Goal: Check status

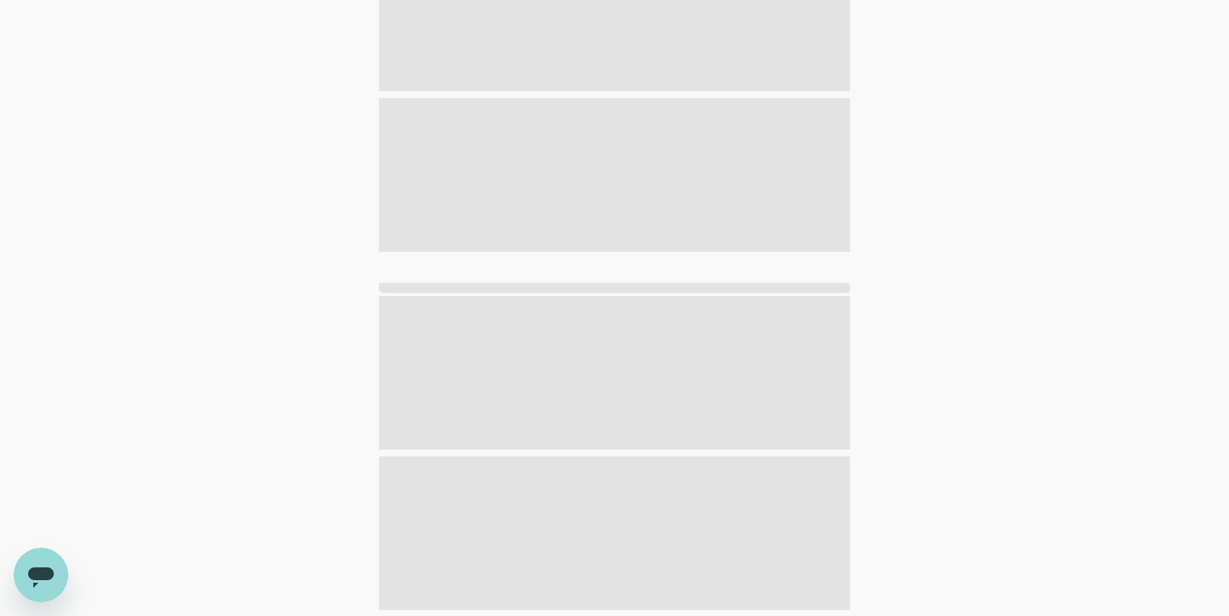
click at [205, 210] on div at bounding box center [614, 299] width 1229 height 785
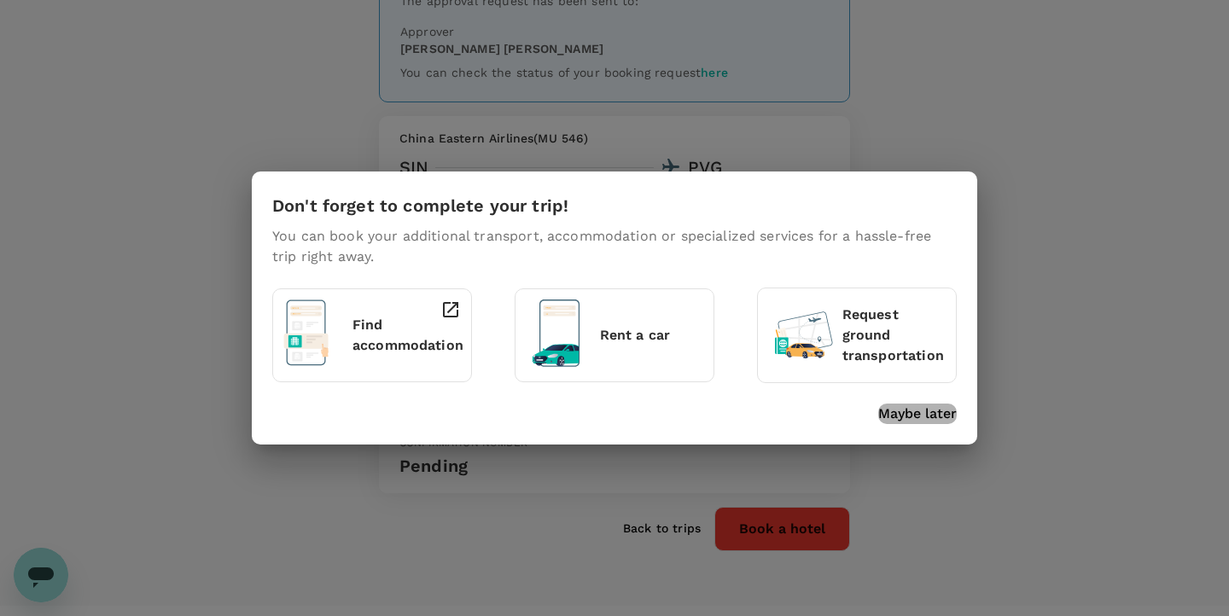
click at [892, 416] on p "Maybe later" at bounding box center [917, 414] width 79 height 20
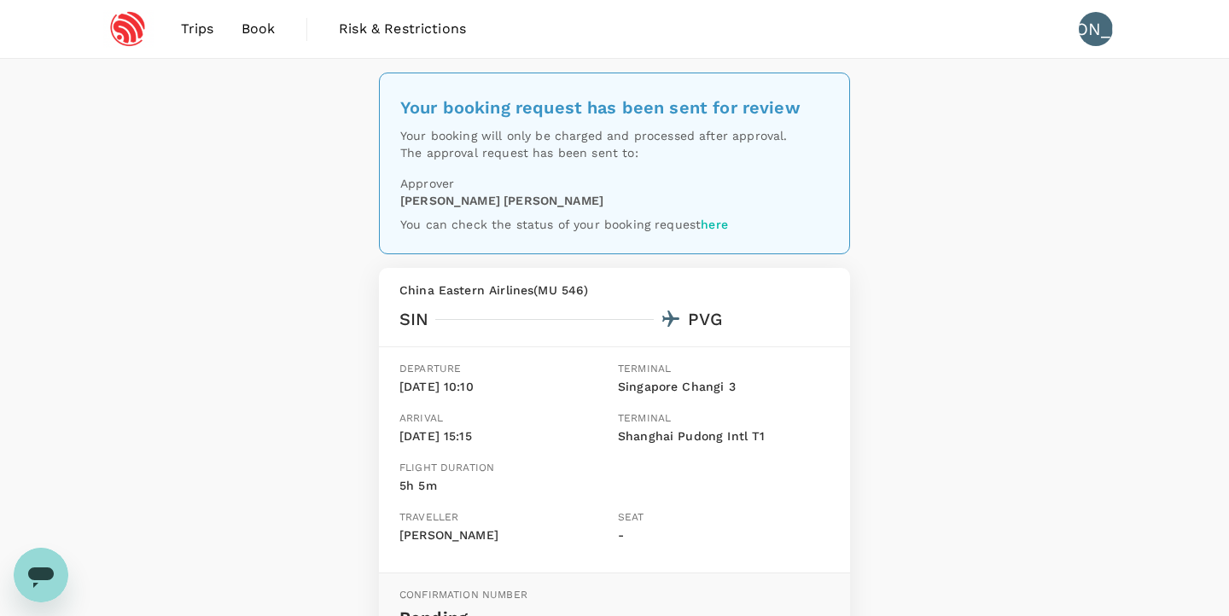
click at [235, 152] on div "Your booking request has been sent for review Your booking will only be charged…" at bounding box center [614, 408] width 1229 height 699
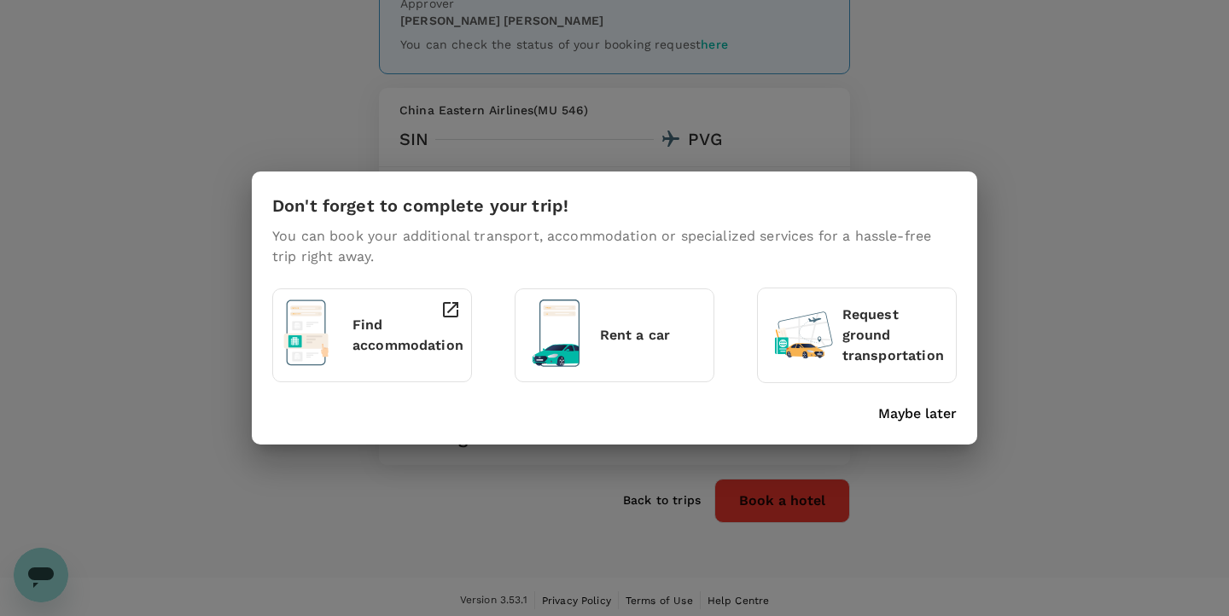
scroll to position [179, 0]
click at [903, 413] on p "Maybe later" at bounding box center [917, 414] width 79 height 20
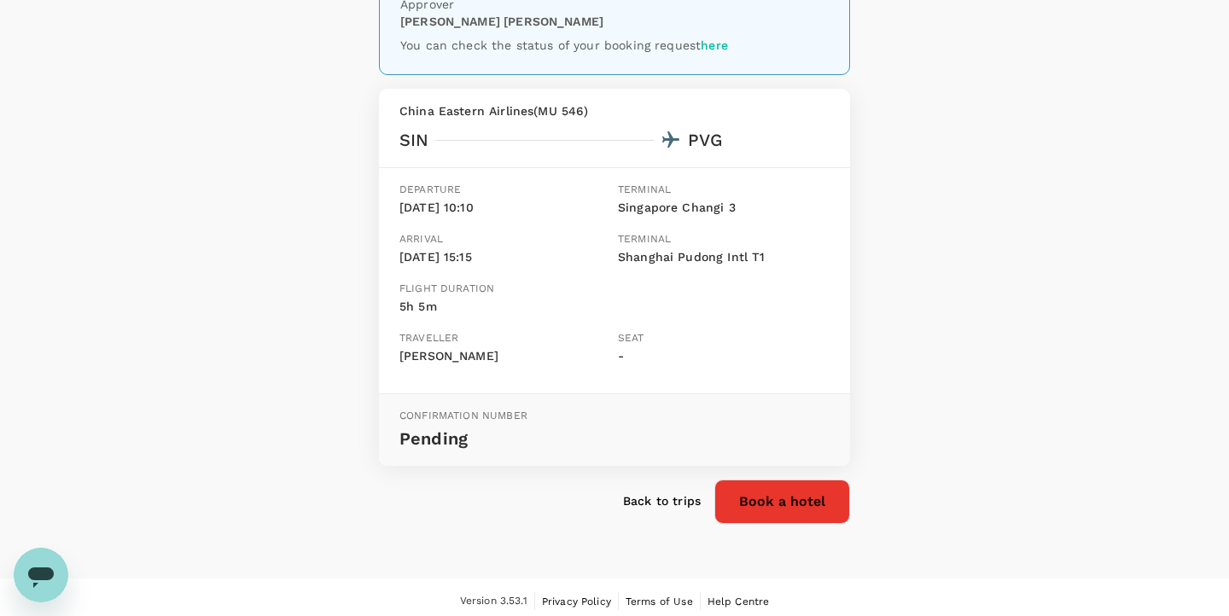
click at [631, 496] on p "Back to trips" at bounding box center [662, 500] width 78 height 17
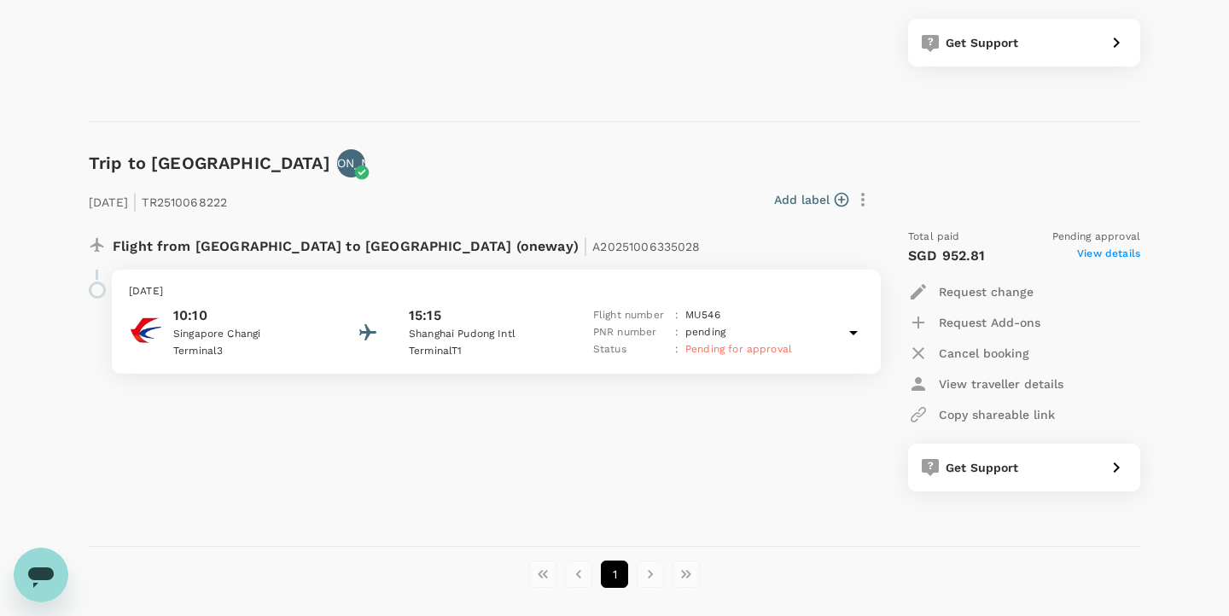
scroll to position [1071, 0]
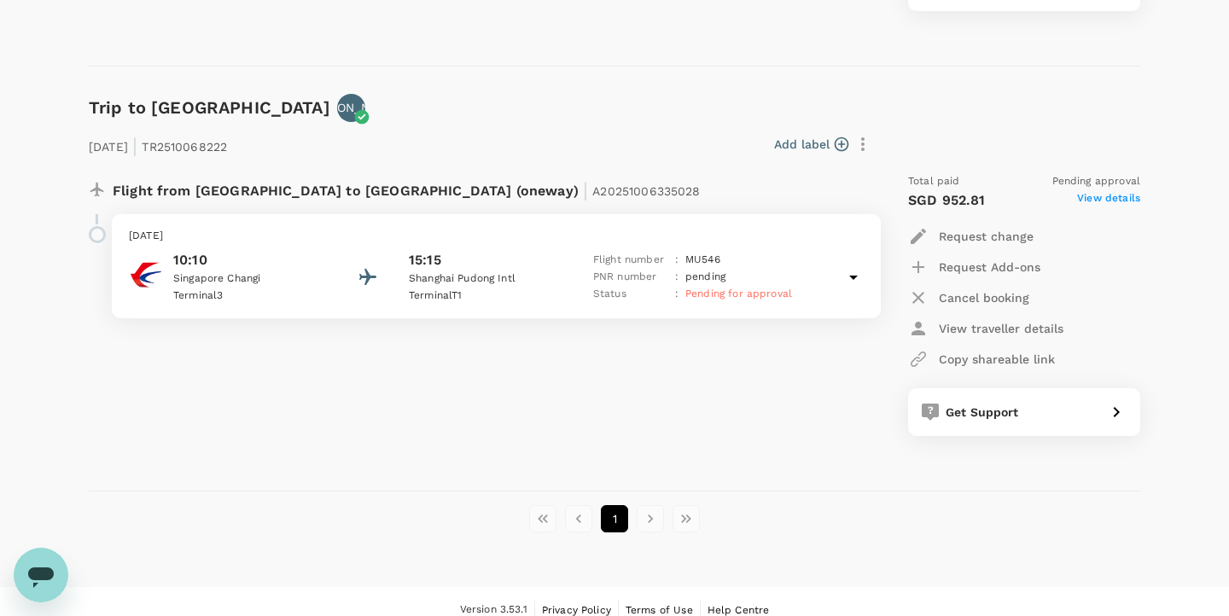
click at [440, 387] on div "Flight from Singapore to China (oneway) | A20251006335028 Sunday, 23 Nov 2025 1…" at bounding box center [474, 305] width 799 height 290
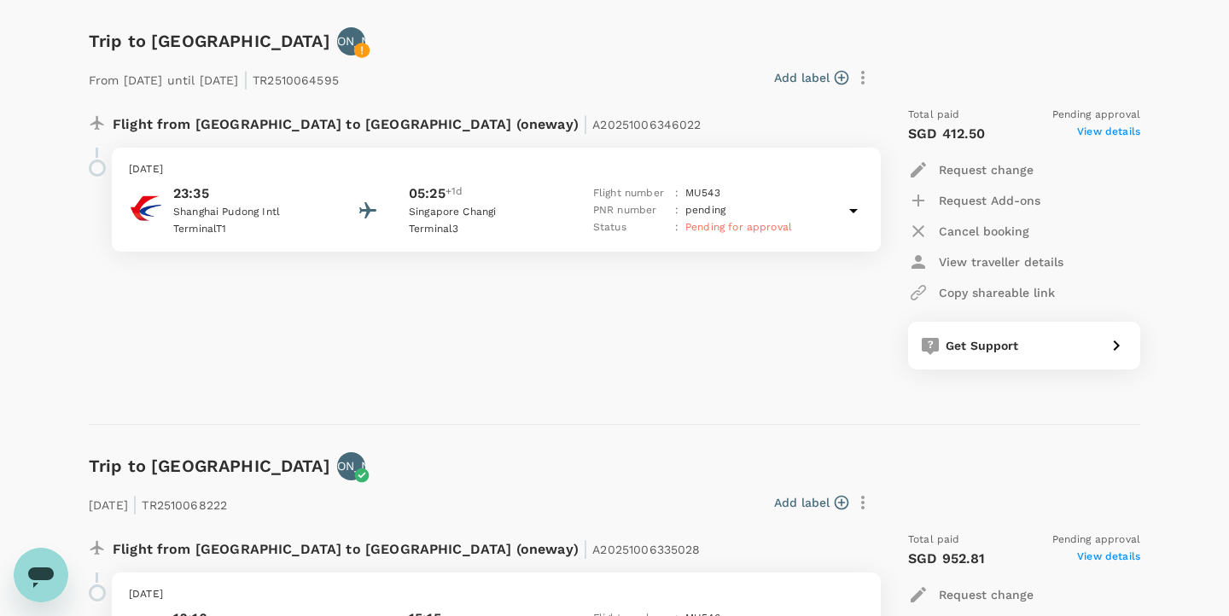
scroll to position [631, 0]
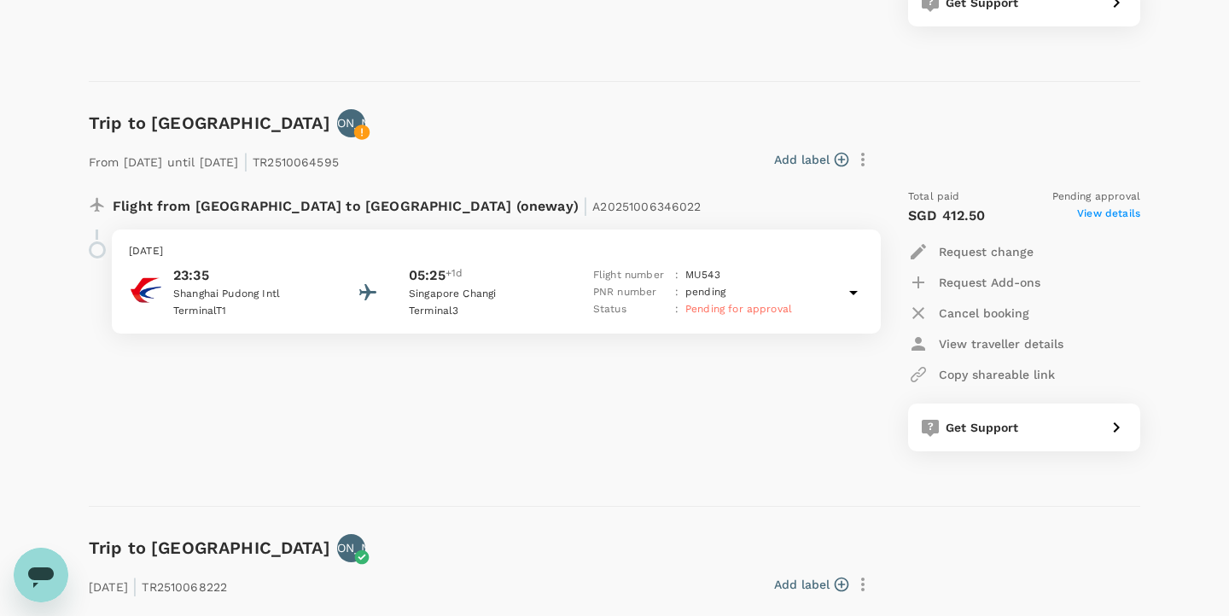
click at [855, 291] on icon at bounding box center [853, 293] width 9 height 4
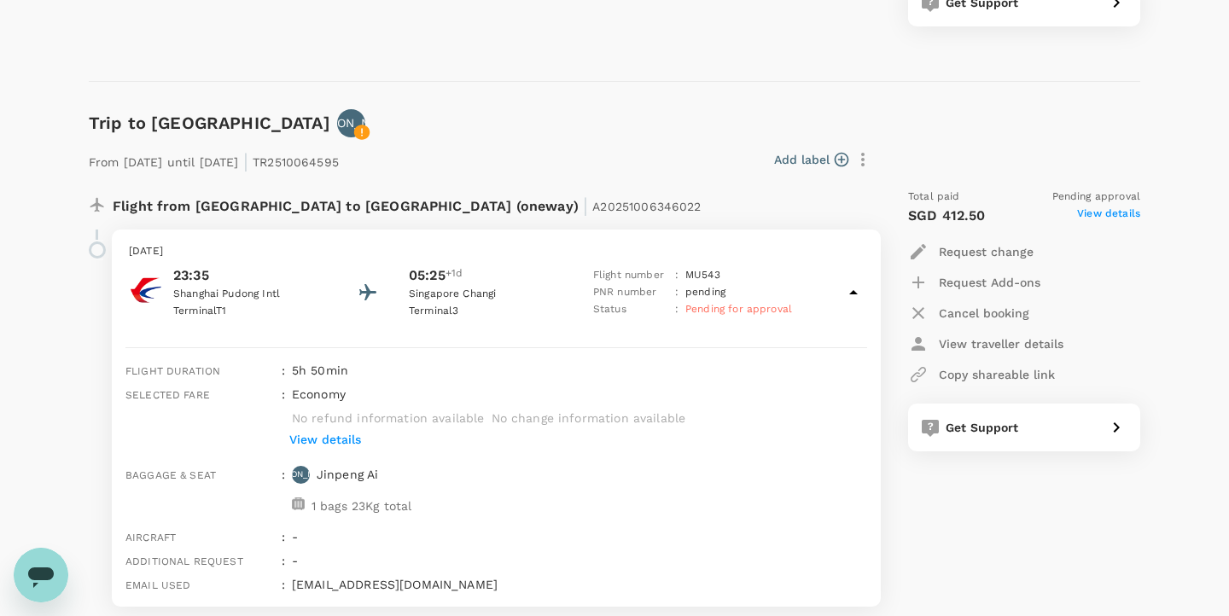
click at [600, 138] on div "Add label" at bounding box center [608, 156] width 538 height 36
click at [852, 291] on icon at bounding box center [853, 292] width 9 height 4
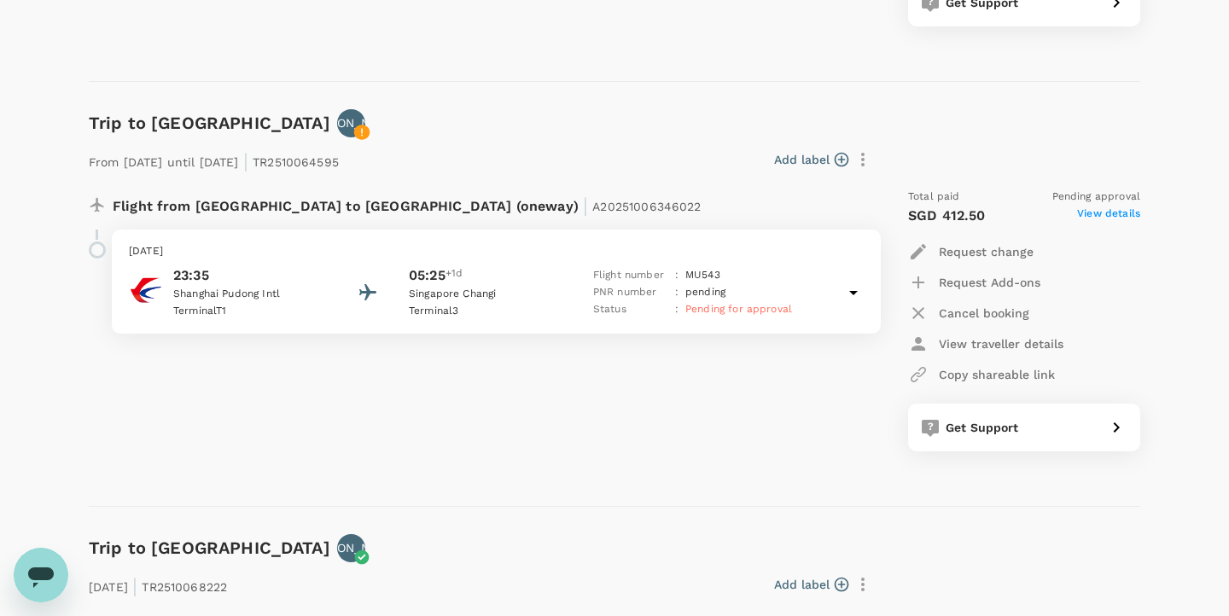
click at [601, 134] on div "From 14 Nov 2025 until 15 Nov 2025 | TR2510064595 Add label Flight from China t…" at bounding box center [600, 294] width 1079 height 369
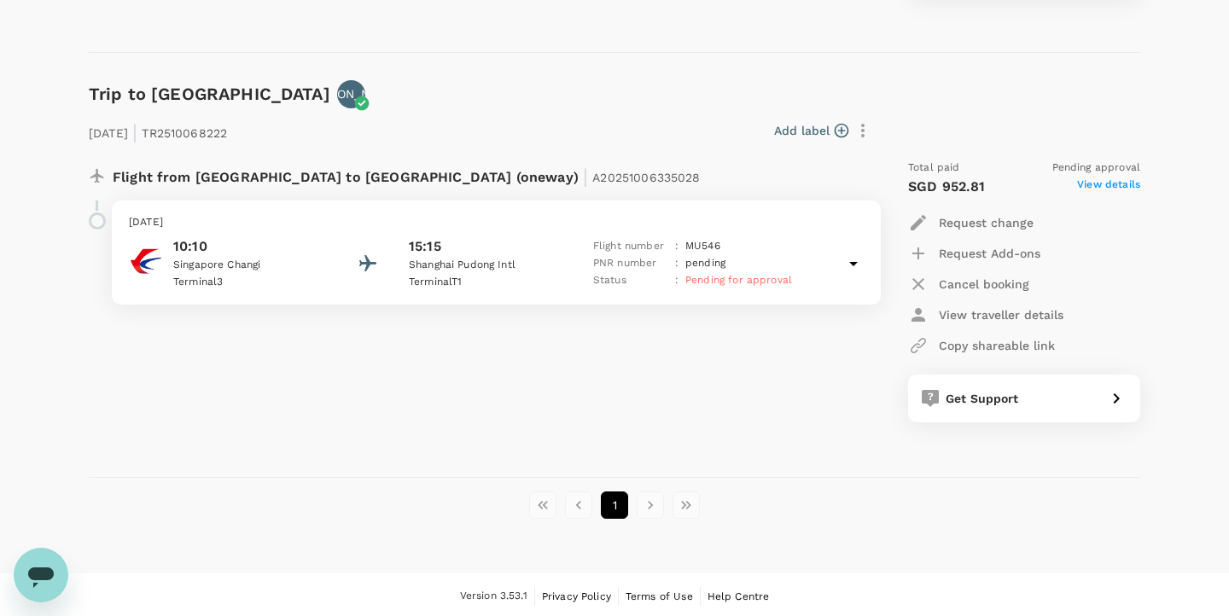
scroll to position [1084, 0]
click at [485, 409] on div "Flight from Singapore to China (oneway) | A20251006335028 Sunday, 23 Nov 2025 1…" at bounding box center [474, 292] width 799 height 290
click at [516, 389] on div "Flight from Singapore to China (oneway) | A20251006335028 Sunday, 23 Nov 2025 1…" at bounding box center [474, 292] width 799 height 290
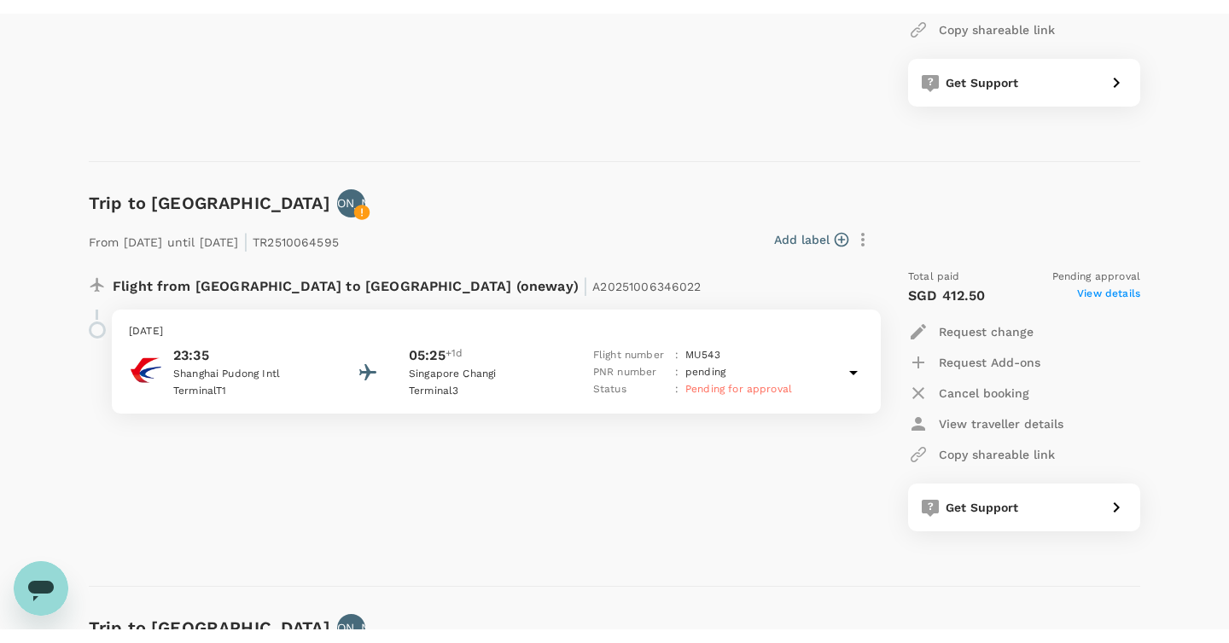
scroll to position [567, 0]
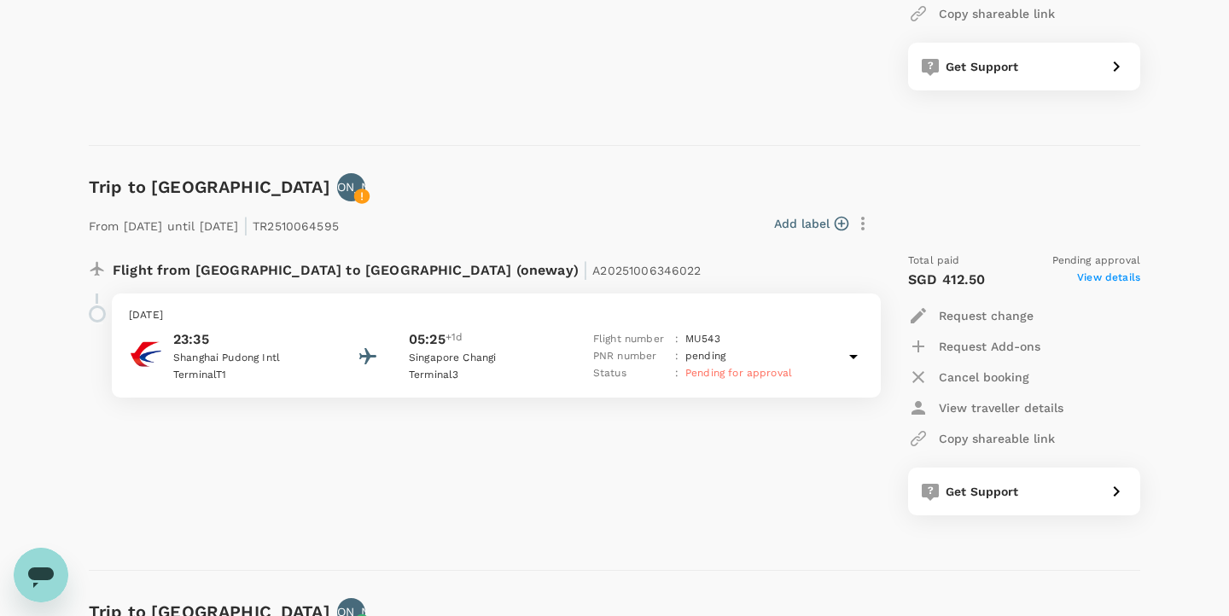
click at [519, 439] on div "Flight from China to Singapore (oneway) | A20251006346022 Friday, 14 Nov 2025 2…" at bounding box center [474, 384] width 799 height 290
click at [608, 239] on div "Flight from China to Singapore (oneway) | A20251006346022" at bounding box center [474, 266] width 799 height 55
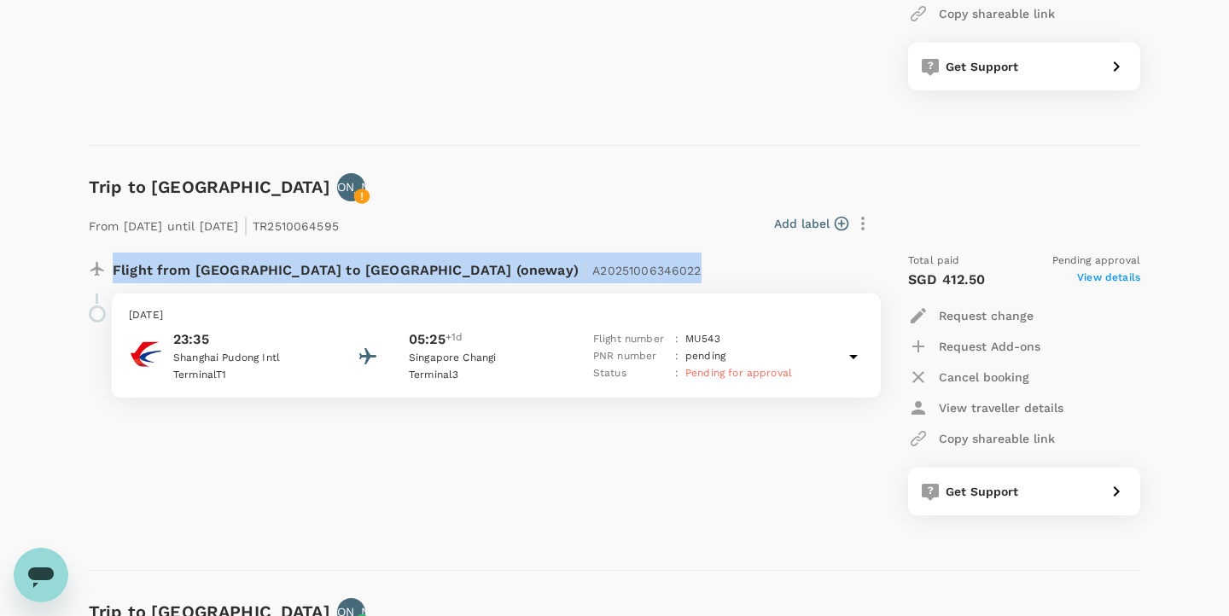
click at [608, 239] on div "Flight from China to Singapore (oneway) | A20251006346022" at bounding box center [474, 266] width 799 height 55
click at [602, 209] on div "Add label" at bounding box center [612, 223] width 532 height 29
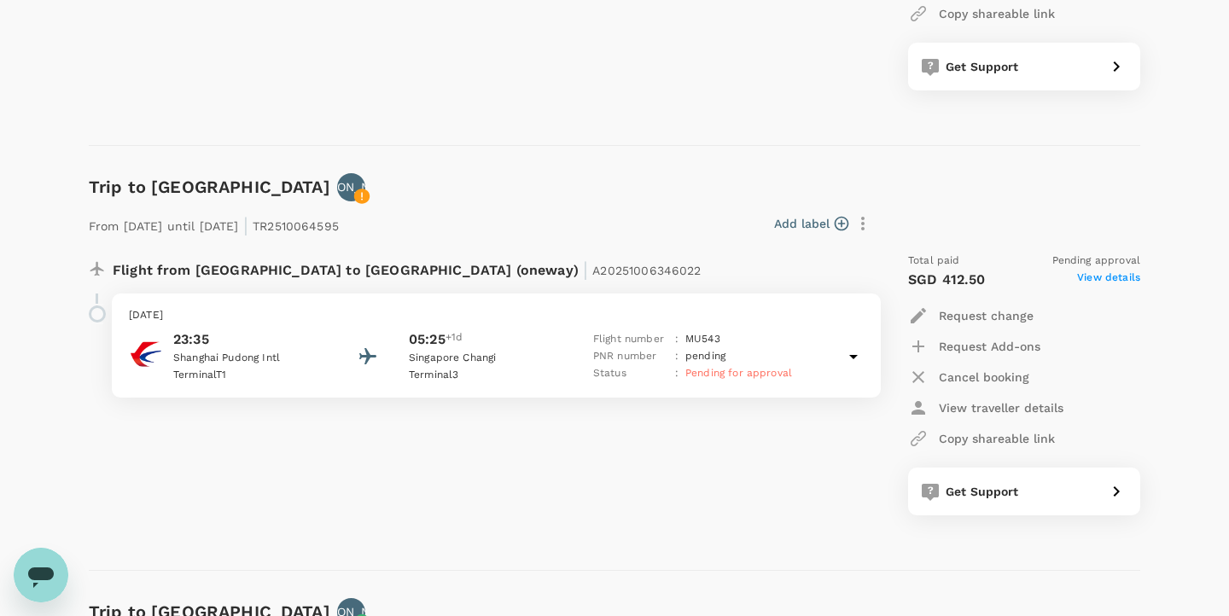
click at [6, 0] on html "Trips Book Risk & Restrictions JA Trips ​ ​ Upcoming Past Cancelled/Rejected Wh…" at bounding box center [614, 285] width 1229 height 1704
click at [12, 0] on html "Trips Book Risk & Restrictions JA Trips ​ ​ Upcoming Past Cancelled/Rejected Wh…" at bounding box center [614, 285] width 1229 height 1704
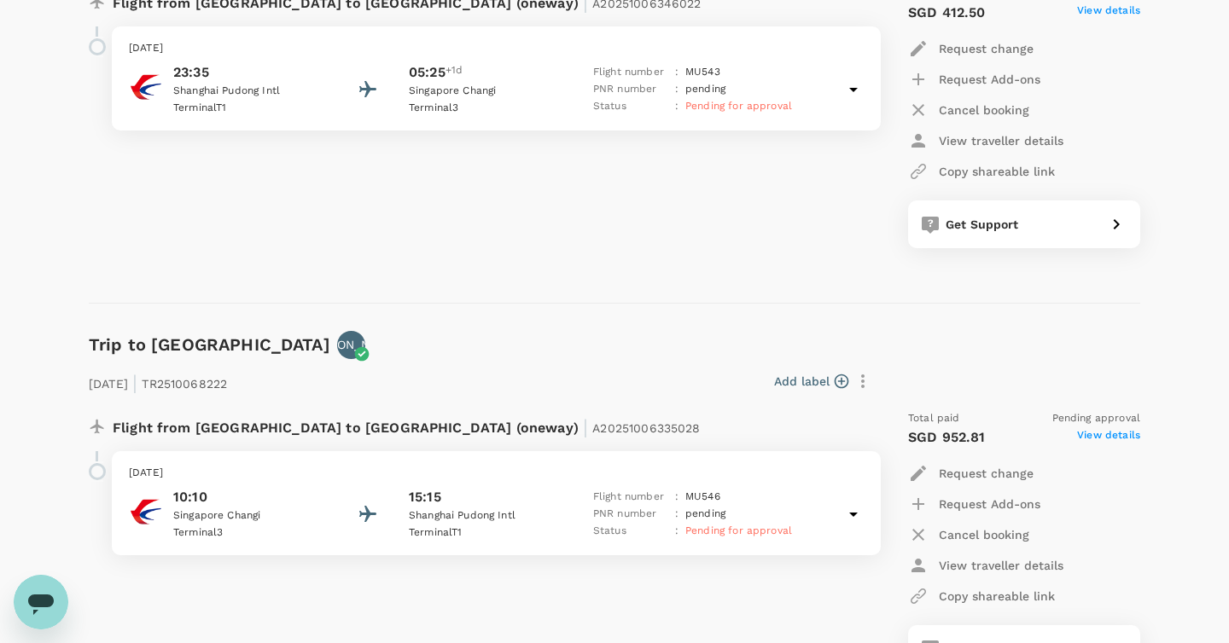
scroll to position [953, 0]
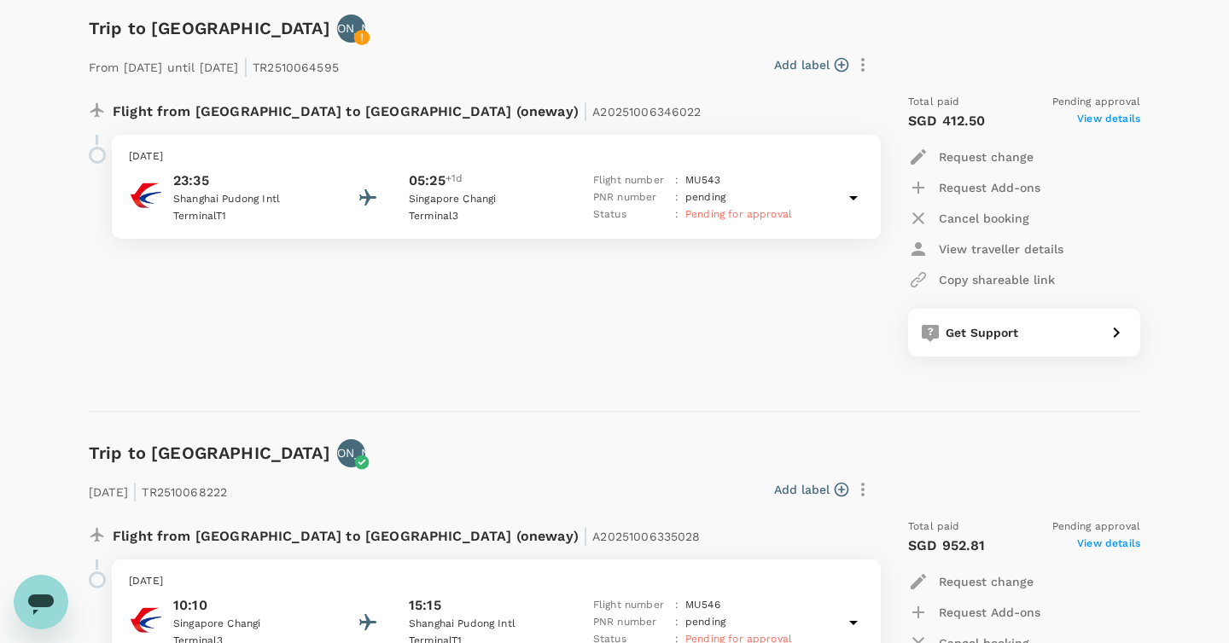
scroll to position [716, 0]
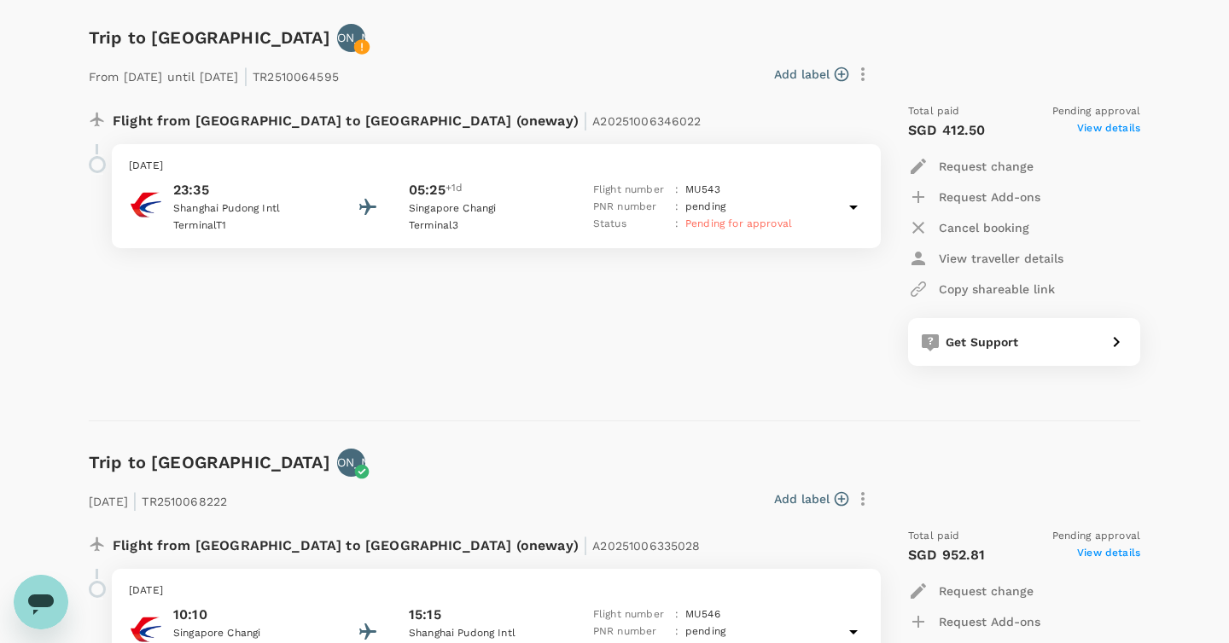
click at [522, 71] on div "Add label" at bounding box center [612, 74] width 532 height 29
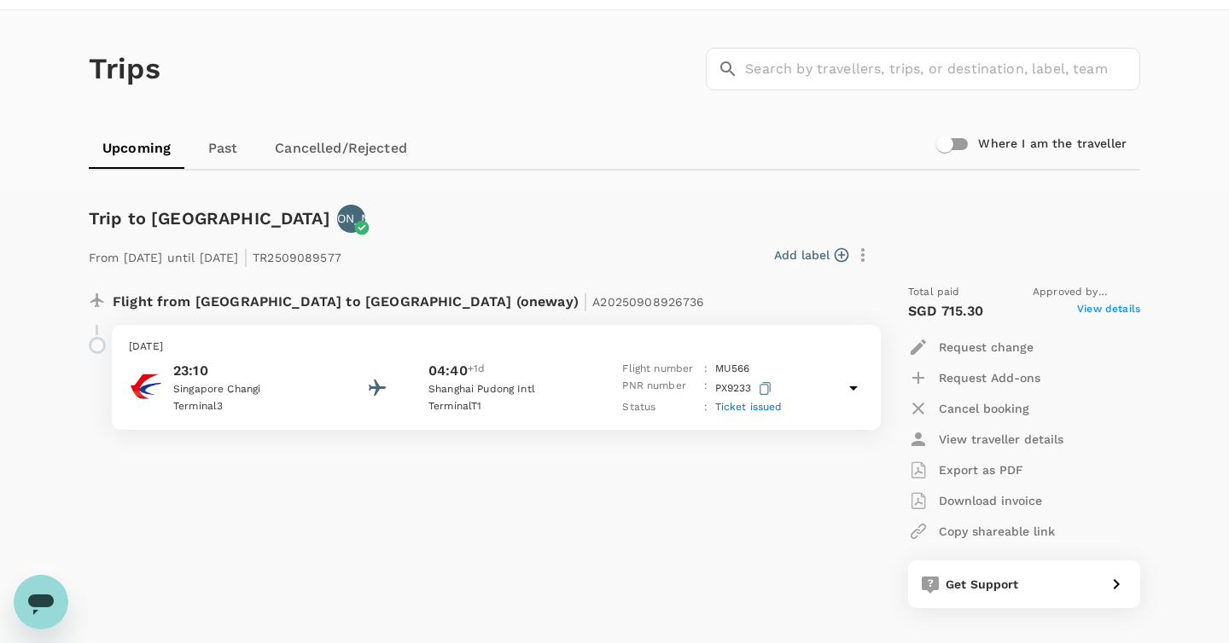
scroll to position [509, 0]
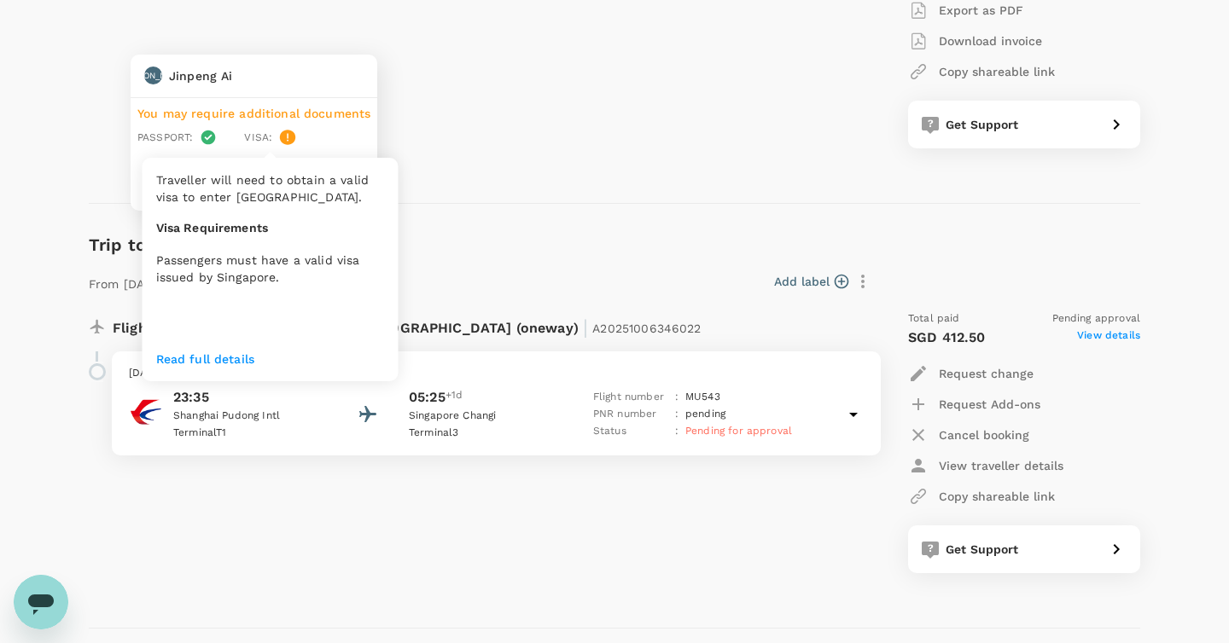
click at [284, 140] on icon at bounding box center [287, 137] width 15 height 15
click at [266, 274] on p "Passengers must have a valid visa issued by Singapore." at bounding box center [270, 269] width 229 height 34
click at [243, 268] on p "Passengers must have a valid visa issued by Singapore." at bounding box center [270, 269] width 229 height 34
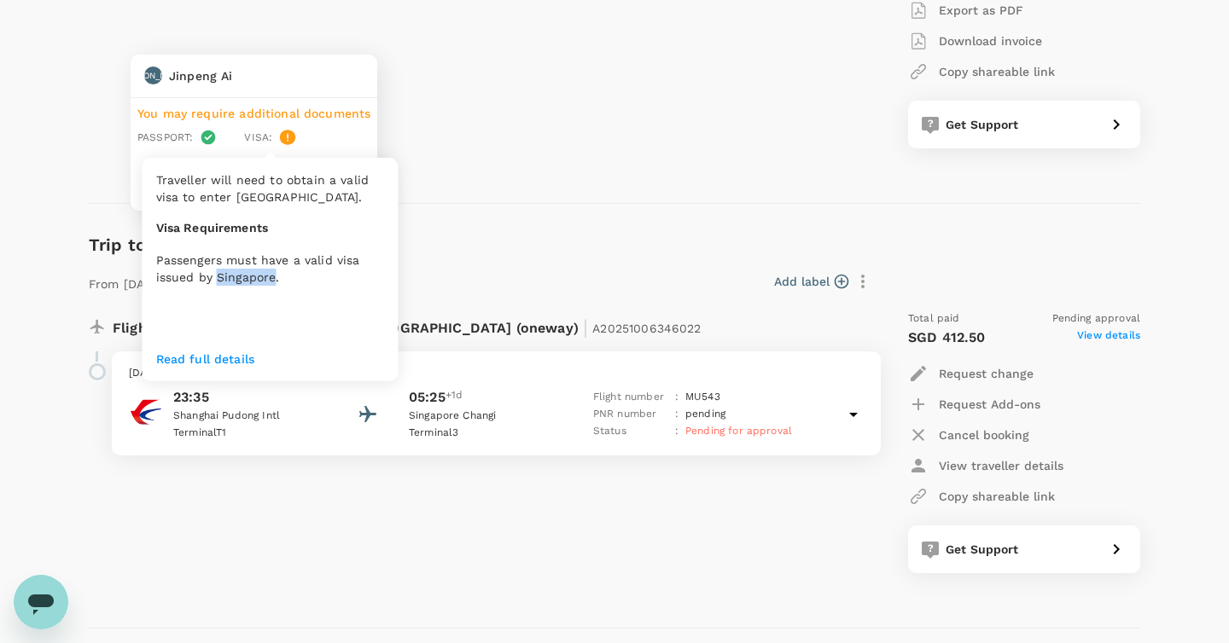
click at [243, 268] on p "Passengers must have a valid visa issued by Singapore." at bounding box center [270, 269] width 229 height 34
click at [289, 268] on p "Passengers must have a valid visa issued by Singapore." at bounding box center [270, 269] width 229 height 34
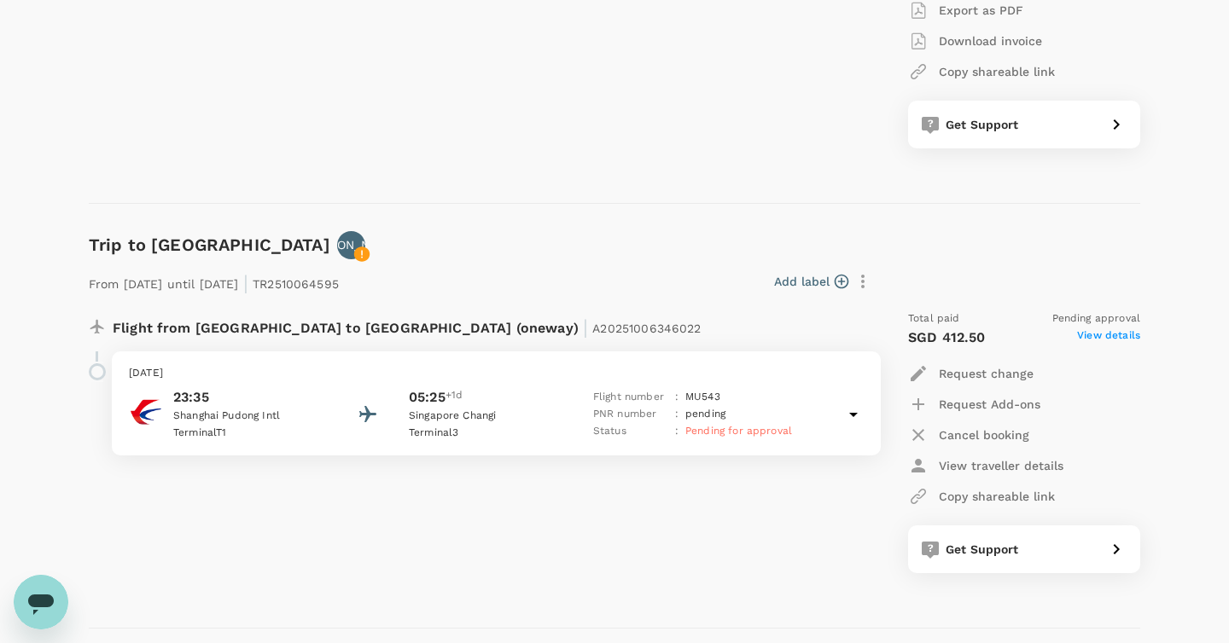
click at [570, 236] on div "From 14 Nov 2025 until 15 Nov 2025 | TR2510064595 Add label Flight from China t…" at bounding box center [600, 416] width 1079 height 369
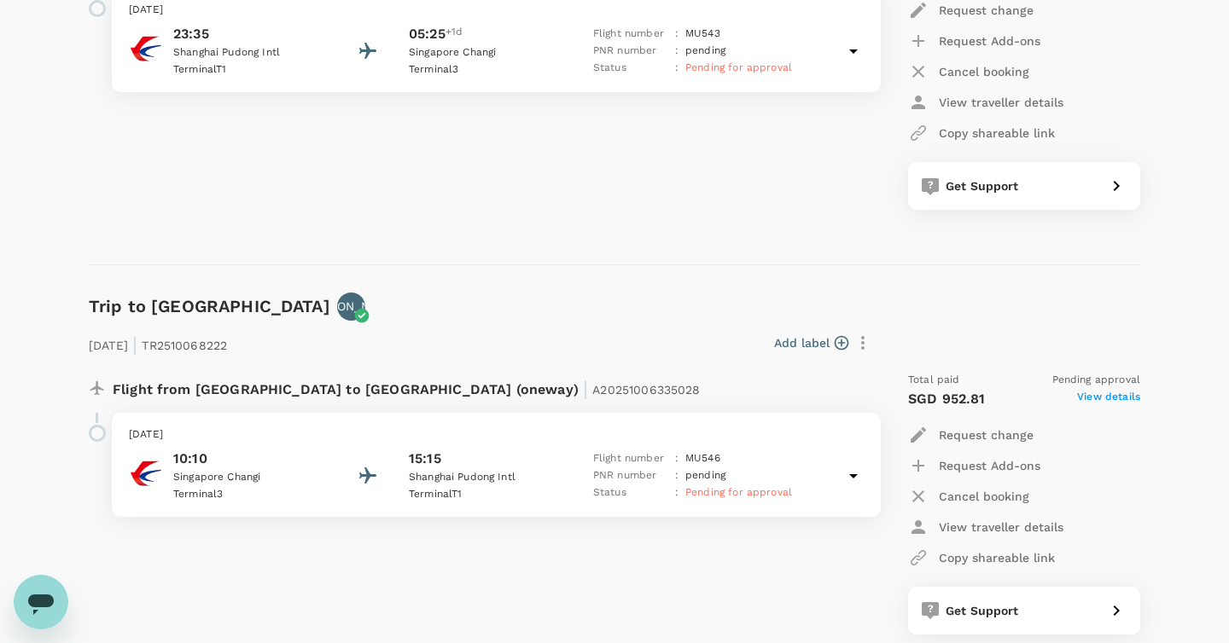
scroll to position [988, 0]
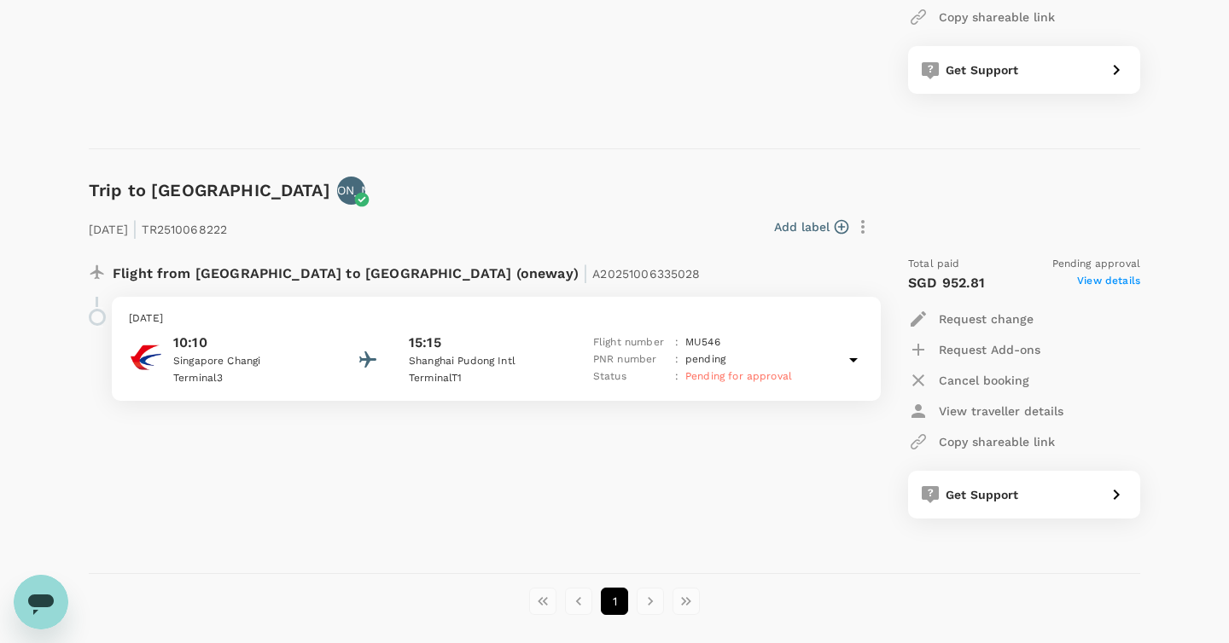
click at [456, 189] on div "23 Nov 2025 | TR2510068222 Add label Flight from Singapore to China (oneway) | …" at bounding box center [600, 361] width 1079 height 369
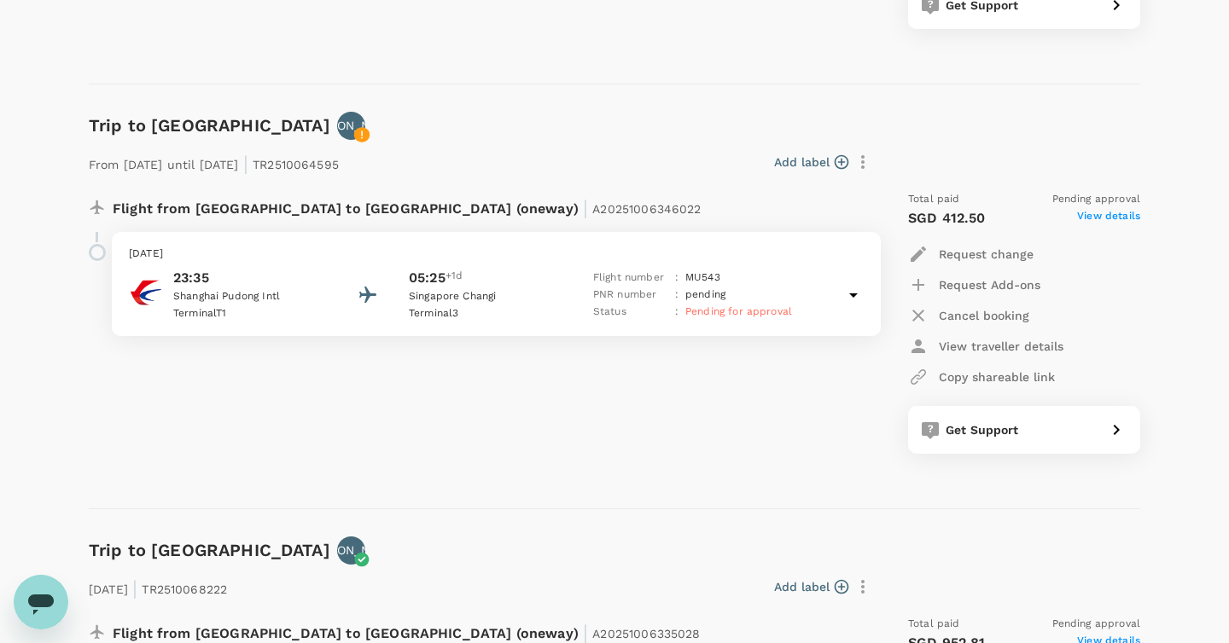
scroll to position [508, 0]
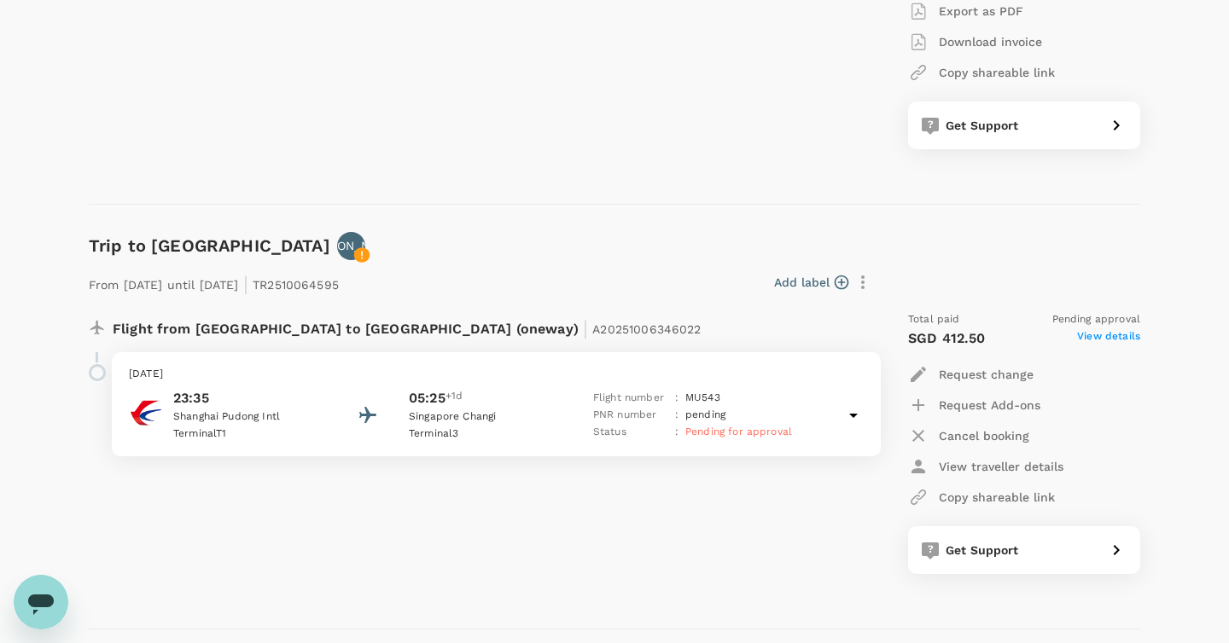
click at [524, 261] on div "Add label" at bounding box center [608, 279] width 538 height 36
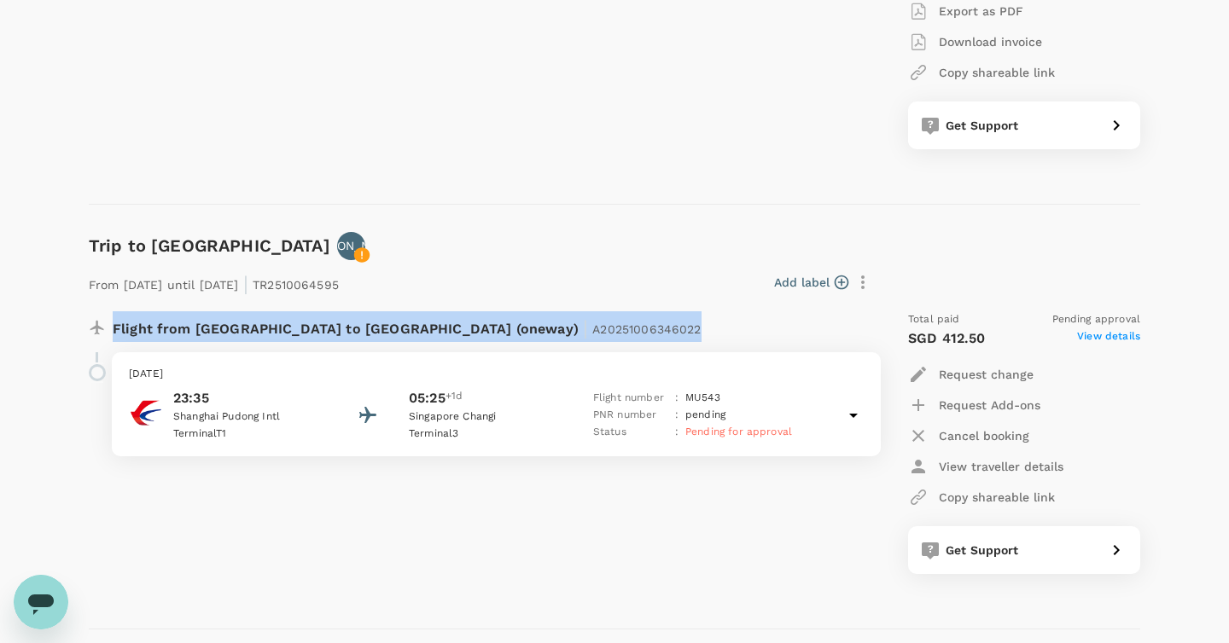
click at [524, 261] on div "Add label" at bounding box center [608, 279] width 538 height 36
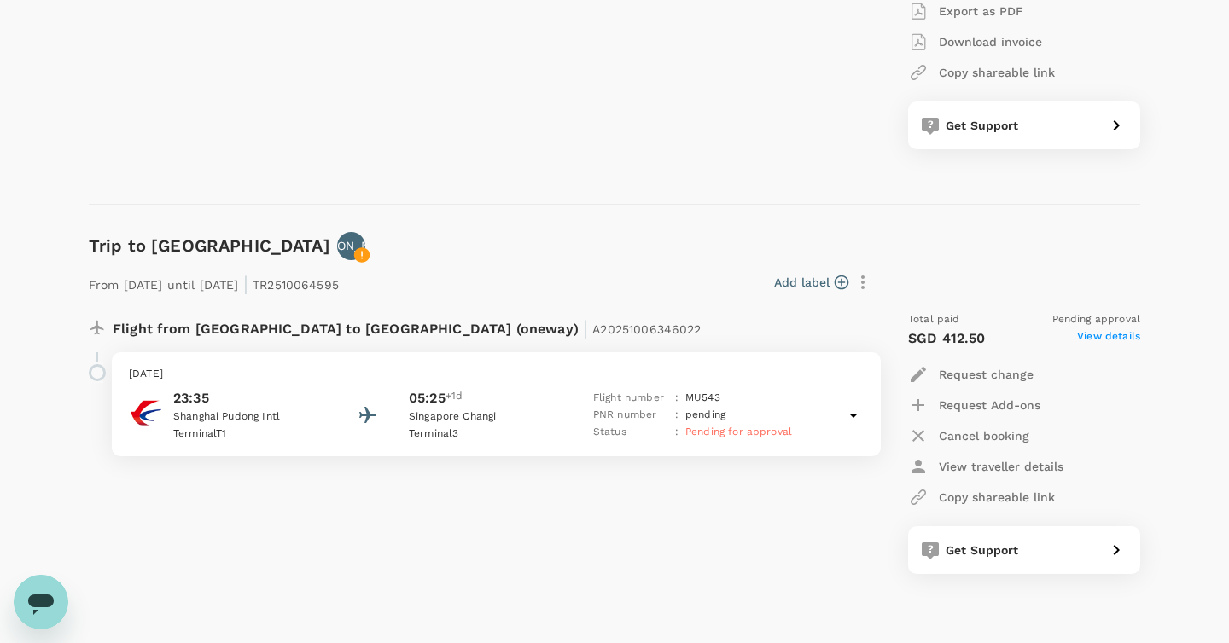
click at [468, 218] on div "Trip to Singapore JA From 14 Nov 2025 until 15 Nov 2025 | TR2510064595 Add labe…" at bounding box center [607, 417] width 1065 height 425
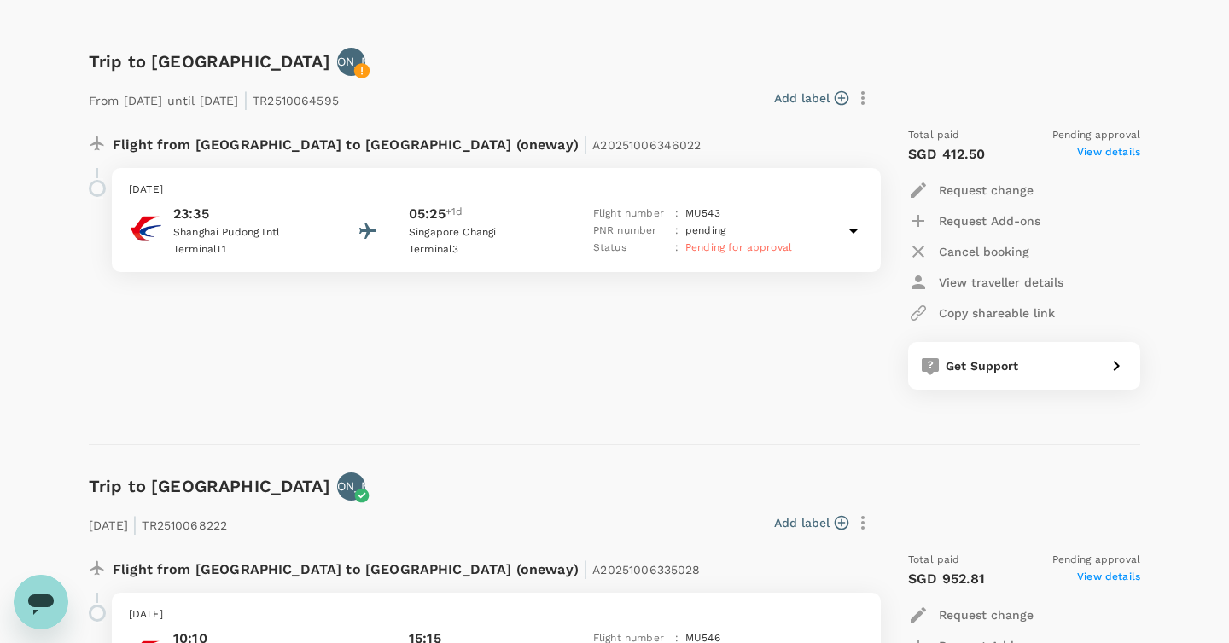
scroll to position [693, 0]
click at [538, 139] on div "Flight from China to Singapore (oneway) | A20251006346022" at bounding box center [440, 141] width 654 height 31
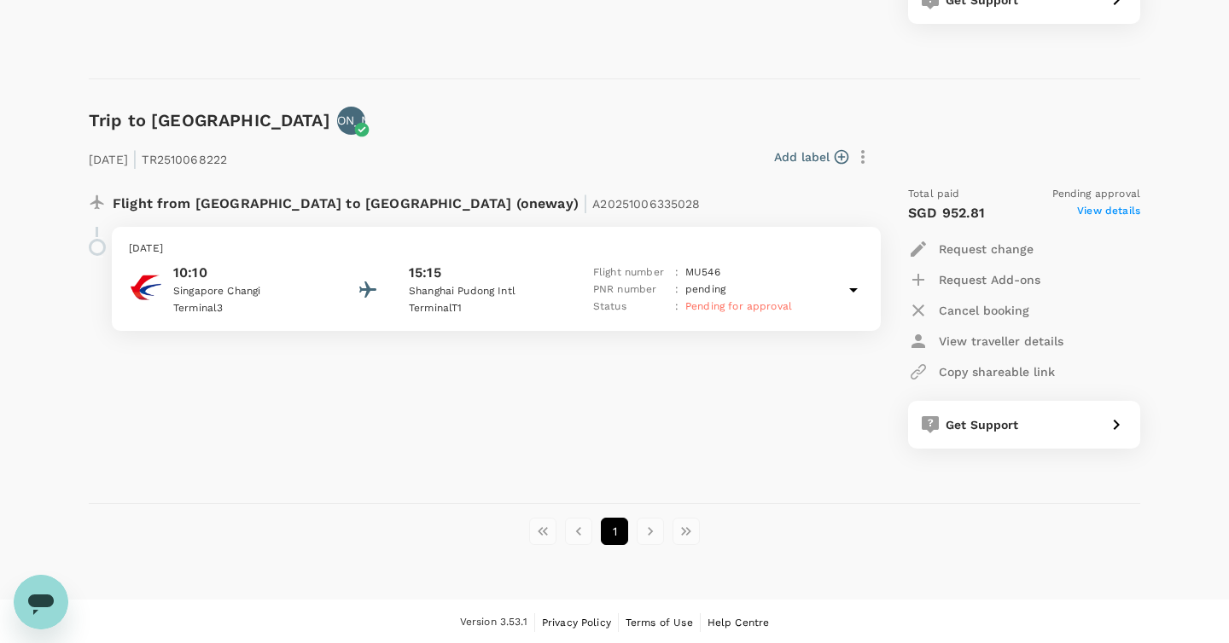
scroll to position [1056, 0]
click at [556, 141] on div "Add label" at bounding box center [552, 155] width 650 height 36
click at [433, 109] on div "23 Nov 2025 | TR2510068222 Add label Flight from Singapore to China (oneway) | …" at bounding box center [600, 293] width 1079 height 369
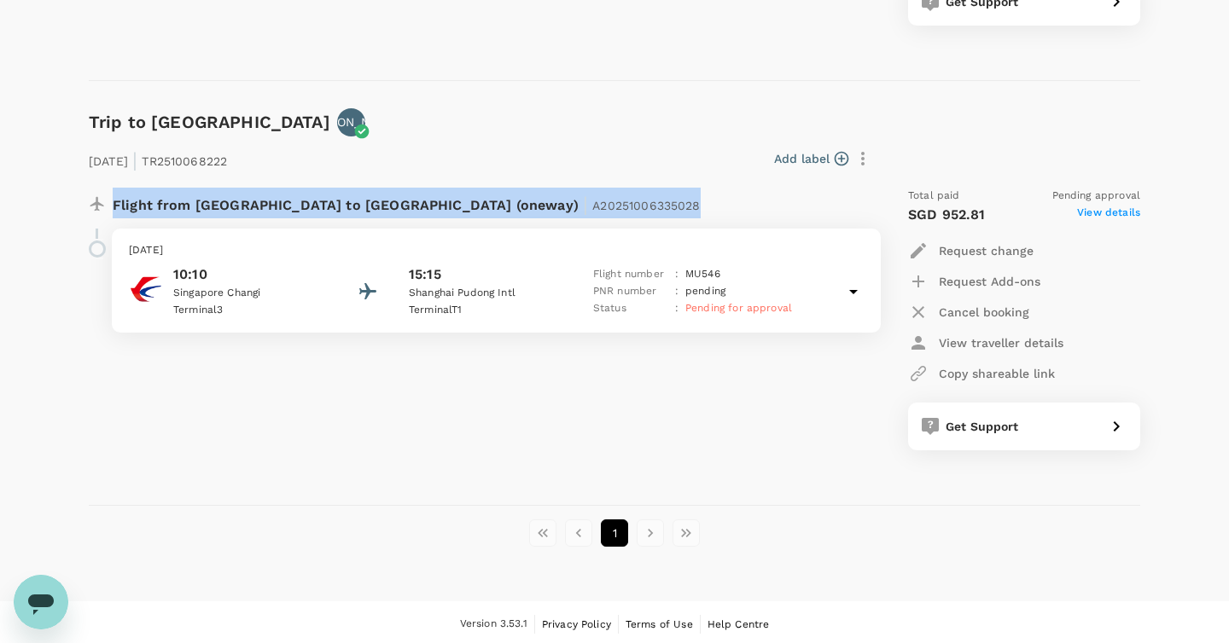
click at [433, 109] on div "23 Nov 2025 | TR2510068222 Add label Flight from Singapore to China (oneway) | …" at bounding box center [600, 293] width 1079 height 369
click at [372, 116] on div "23 Nov 2025 | TR2510068222 Add label Flight from Singapore to China (oneway) | …" at bounding box center [600, 293] width 1079 height 369
